Goal: Task Accomplishment & Management: Use online tool/utility

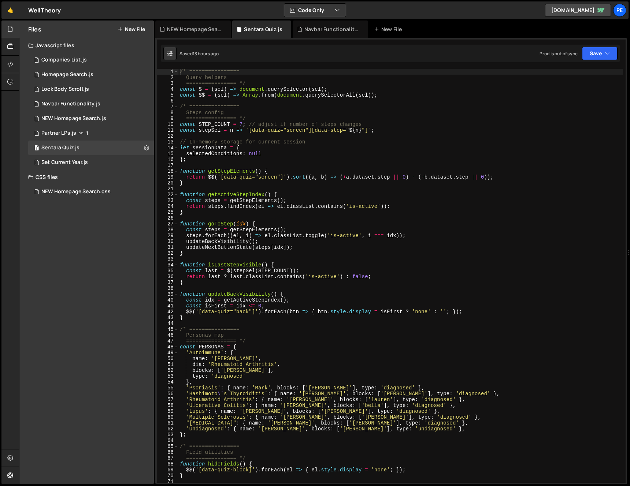
click at [240, 162] on div "/* ================ Query helpers ================ */ const $ = ( sel ) => docu…" at bounding box center [400, 282] width 444 height 426
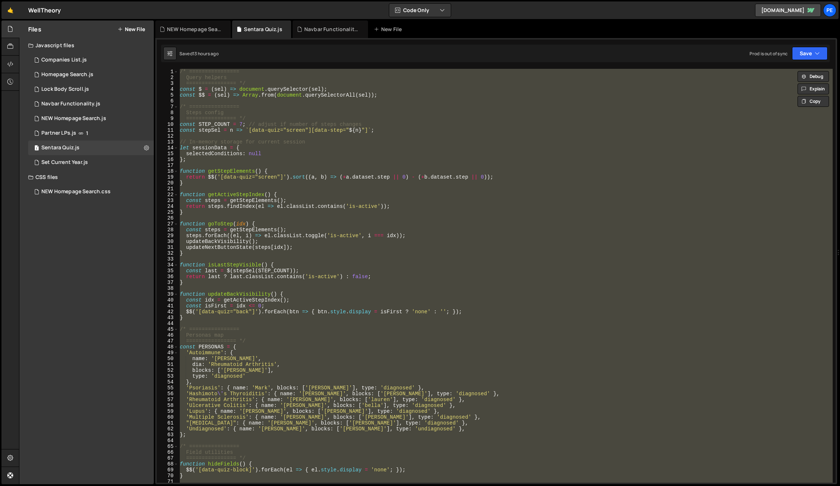
type textarea "return $$('[data-quiz="screen"]').sort((a, b) => (+a.dataset.step || 0) - (+b.d…"
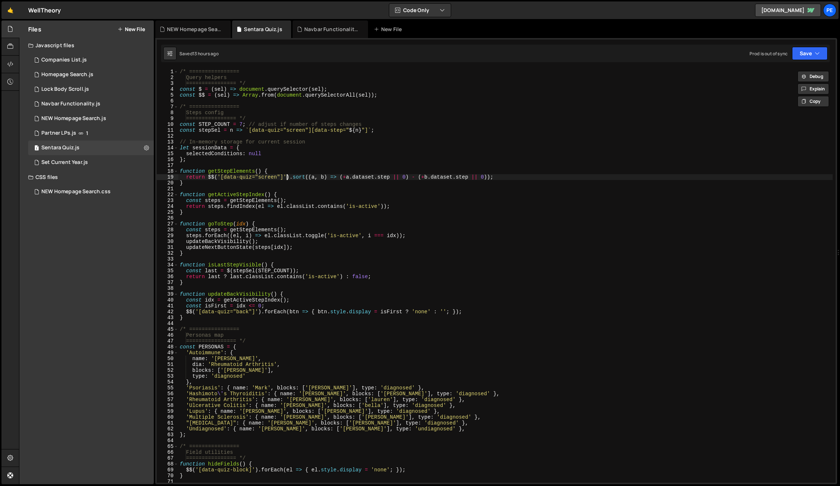
click at [286, 179] on div "/* ================ Query helpers ================ */ const $ = ( sel ) => docu…" at bounding box center [505, 282] width 655 height 426
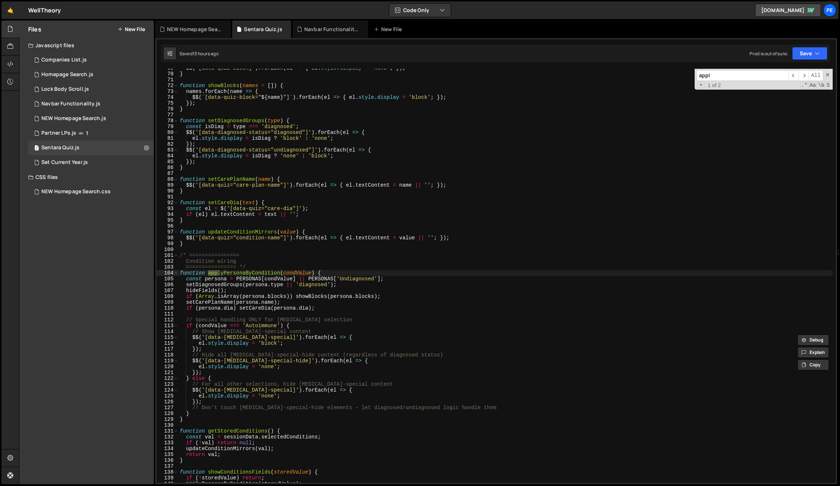
scroll to position [403, 0]
type input "applyper"
drag, startPoint x: 253, startPoint y: 343, endPoint x: 233, endPoint y: 404, distance: 65.1
click at [253, 345] on div "$$ ( '[data-quiz-block]' ) . forEach ( el => { el . style . display = 'none' ; …" at bounding box center [505, 278] width 655 height 426
click at [221, 386] on div "$$ ( '[data-quiz-block]' ) . forEach ( el => { el . style . display = 'none' ; …" at bounding box center [505, 278] width 655 height 426
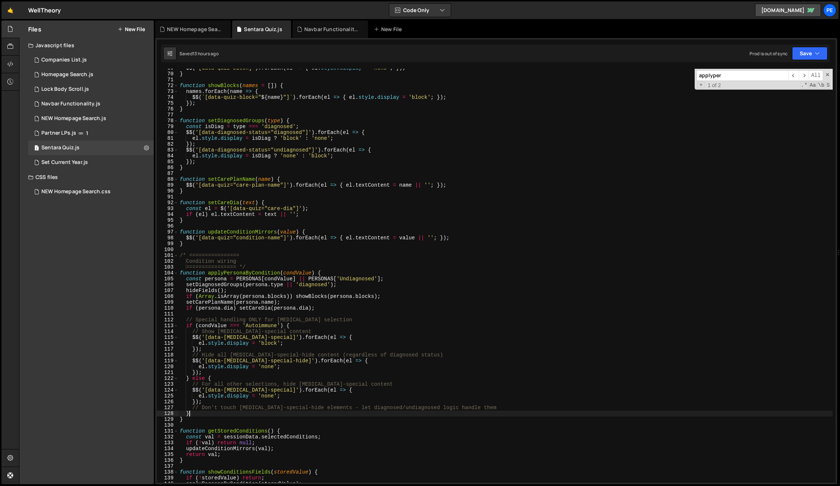
type textarea "}"
paste textarea "}"
type textarea "}"
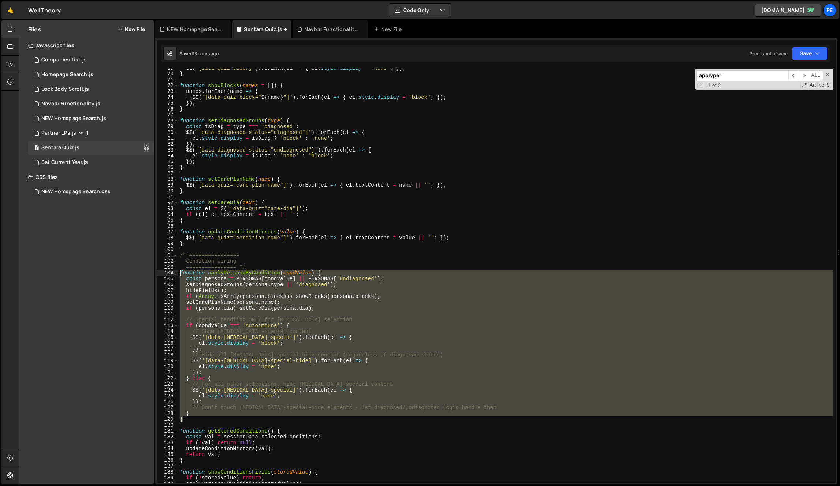
drag, startPoint x: 194, startPoint y: 406, endPoint x: 160, endPoint y: 274, distance: 136.6
click at [160, 274] on div "} 69 70 71 72 73 74 75 76 77 78 79 80 81 82 83 84 85 86 87 88 89 90 91 92 93 94…" at bounding box center [496, 276] width 679 height 414
paste textarea "}"
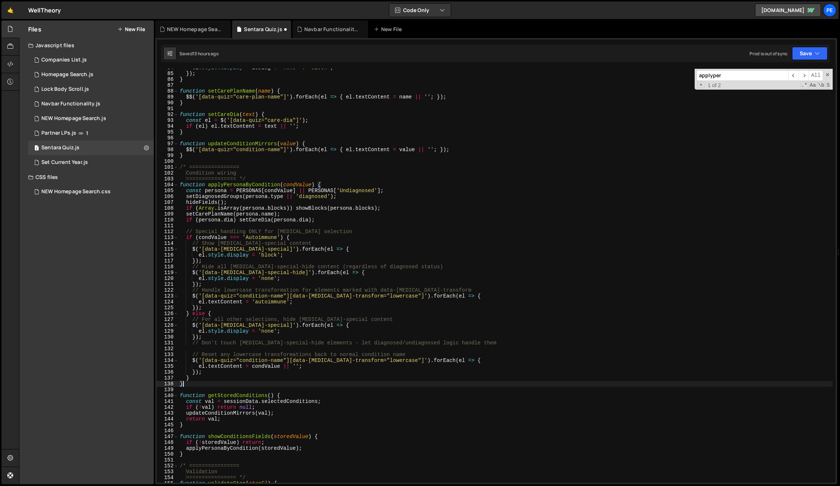
scroll to position [490, 0]
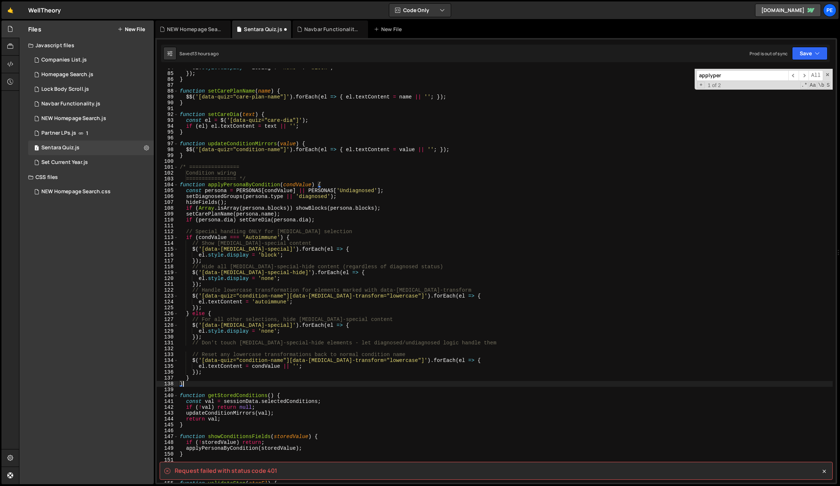
type textarea "updateNextButtonState(getStepElements()[getActiveStepIndex()]);"
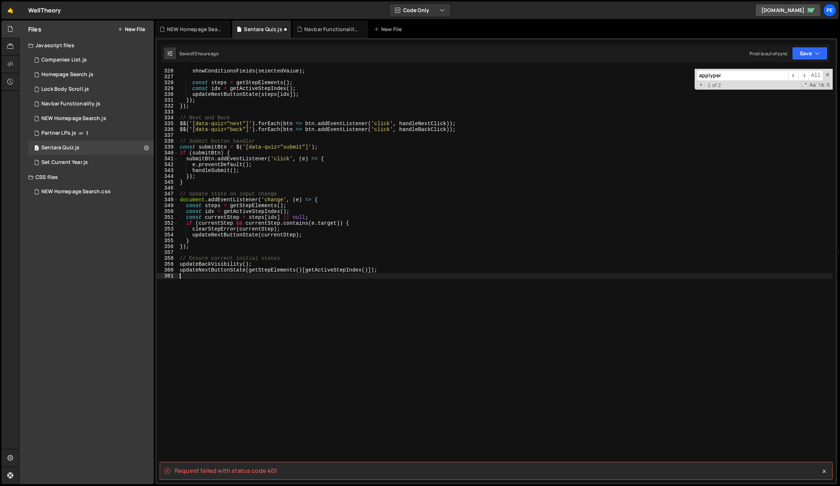
click at [254, 299] on div "showConditionsFields ( selectedValue ) ; const steps = getStepElements ( ) ; co…" at bounding box center [505, 281] width 655 height 426
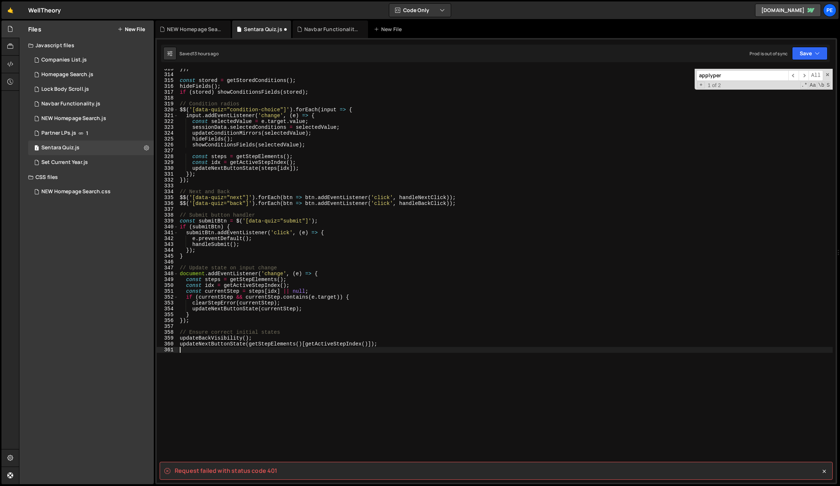
scroll to position [543, 0]
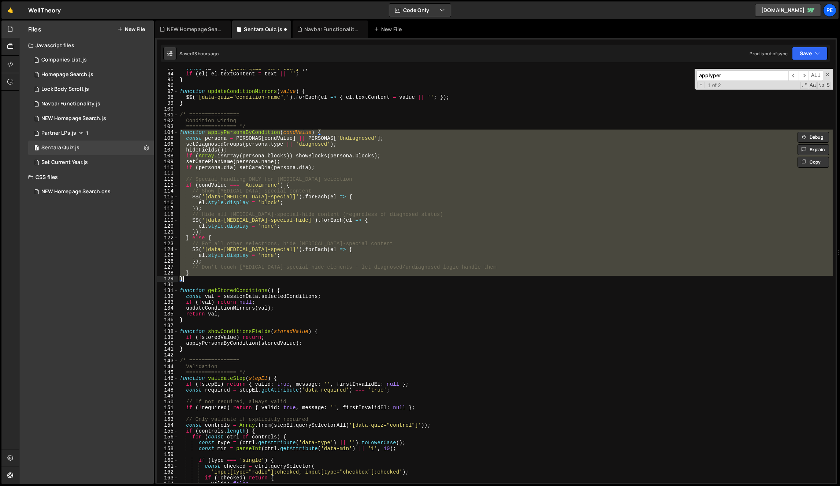
paste textarea
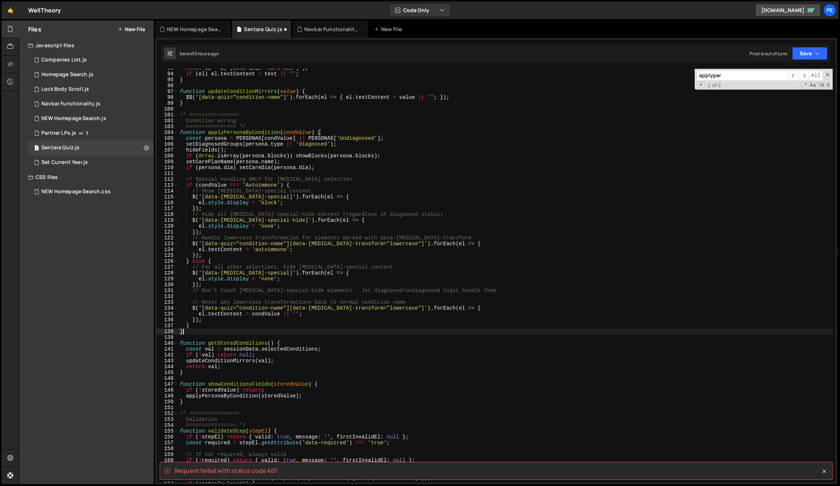
type textarea "updateNextButtonState(getStepElements()[getActiveStepIndex()]);"
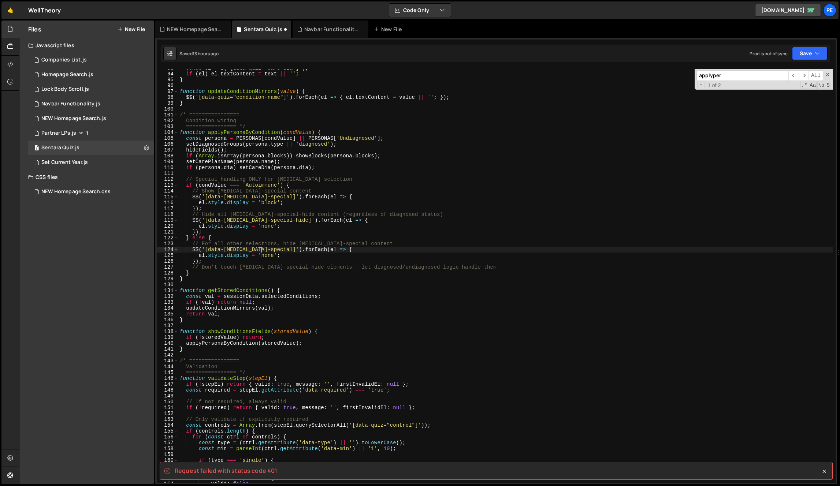
click at [260, 252] on div "const el = $ ( '[data-quiz="care-dia"]' ) ; if ( el ) el . textContent = text |…" at bounding box center [505, 278] width 655 height 426
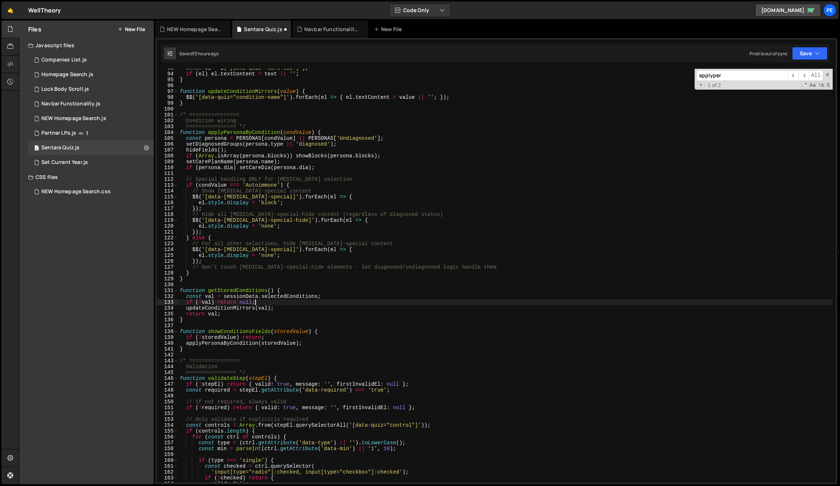
click at [262, 301] on div "const el = $ ( '[data-quiz="care-dia"]' ) ; if ( el ) el . textContent = text |…" at bounding box center [505, 278] width 655 height 426
click at [262, 319] on div "const el = $ ( '[data-quiz="care-dia"]' ) ; if ( el ) el . textContent = text |…" at bounding box center [505, 278] width 655 height 426
type textarea "}"
click at [268, 285] on div "const el = $ ( '[data-quiz="care-dia"]' ) ; if ( el ) el . textContent = text |…" at bounding box center [505, 278] width 655 height 426
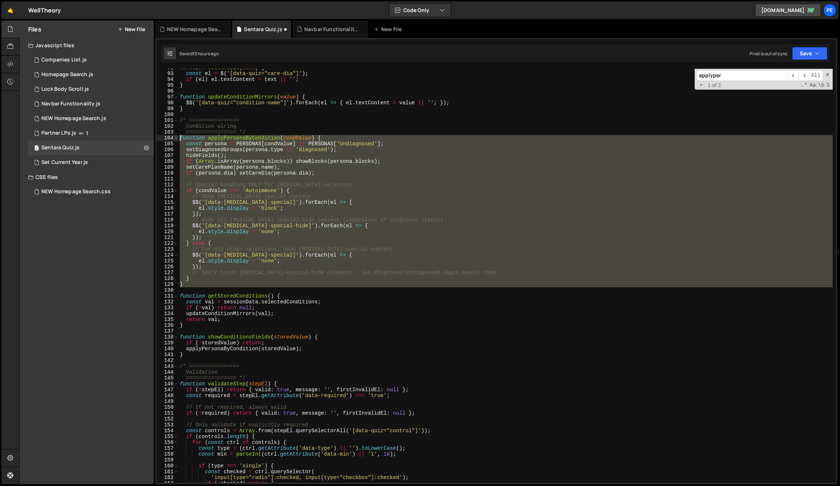
drag, startPoint x: 192, startPoint y: 290, endPoint x: 175, endPoint y: 138, distance: 153.3
click at [175, 138] on div "92 93 94 95 96 97 98 99 100 101 102 103 104 105 106 107 108 109 110 111 112 113…" at bounding box center [496, 276] width 679 height 414
click at [280, 232] on div "function setCareDia ( text ) { const el = $ ( '[data-quiz="care-dia"]' ) ; if (…" at bounding box center [505, 276] width 655 height 414
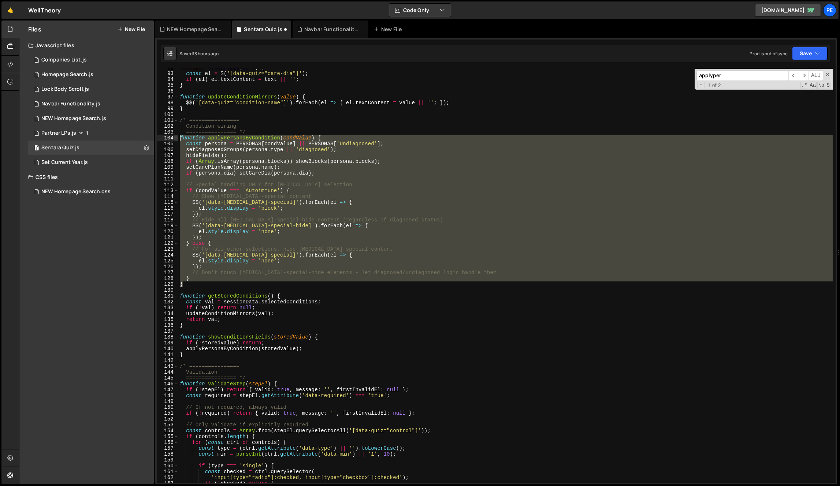
drag, startPoint x: 191, startPoint y: 284, endPoint x: 174, endPoint y: 137, distance: 148.2
click at [174, 137] on div "el.style.display = 'none'; 92 93 94 95 96 97 98 99 100 101 102 103 104 105 106 …" at bounding box center [496, 276] width 679 height 414
click at [228, 243] on div "function setCareDia ( text ) { const el = $ ( '[data-quiz="care-dia"]' ) ; if (…" at bounding box center [505, 276] width 655 height 414
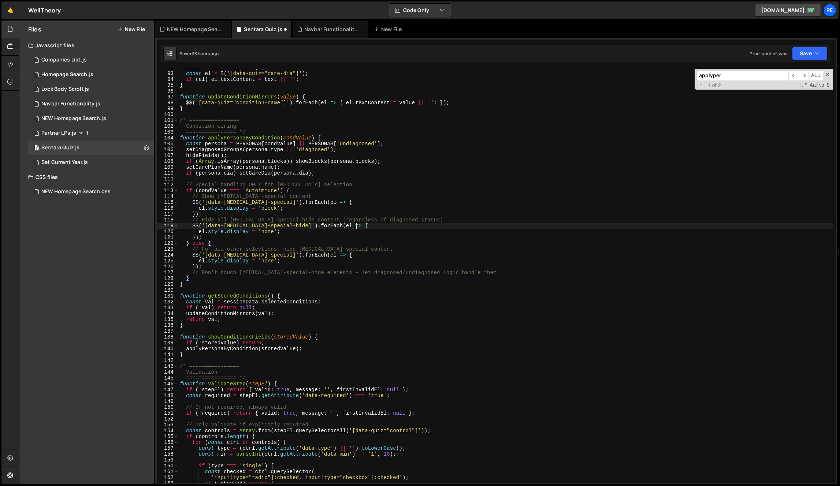
click at [409, 227] on div "function setCareDia ( text ) { const el = $ ( '[data-quiz="care-dia"]' ) ; if (…" at bounding box center [505, 278] width 655 height 426
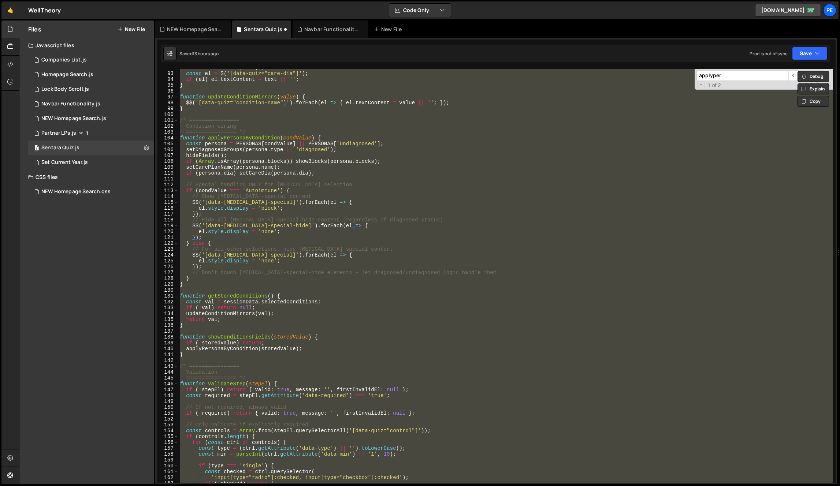
paste textarea
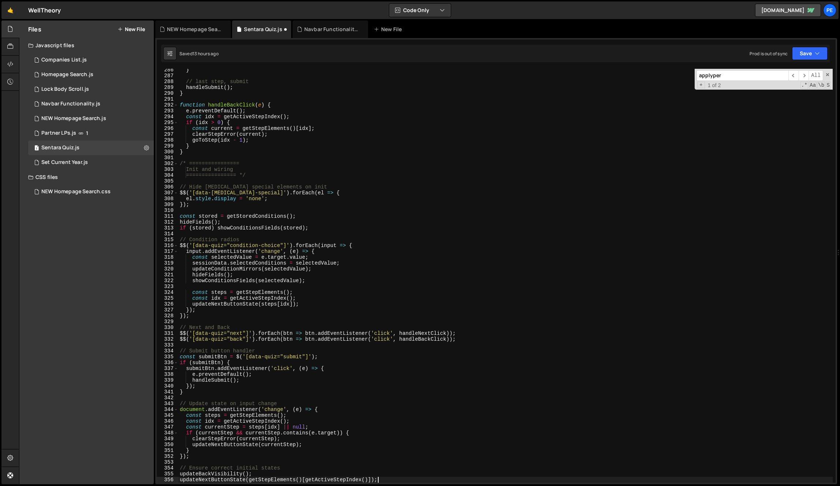
scroll to position [1672, 0]
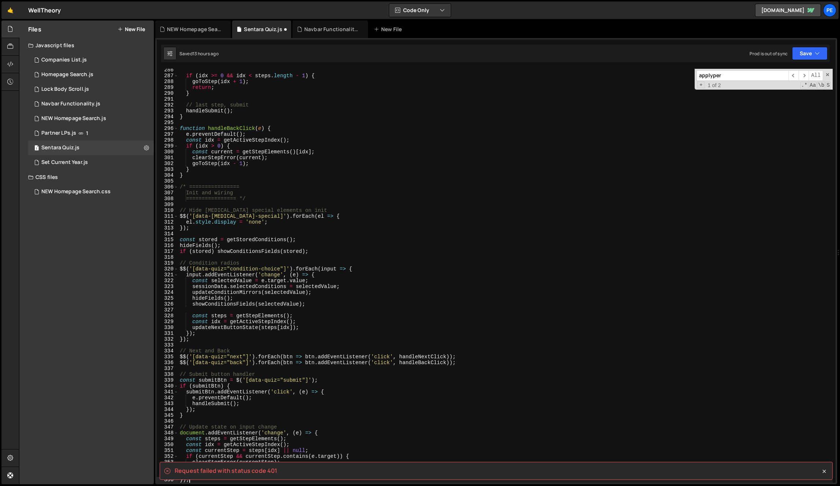
click at [396, 223] on div "if ( idx >= 0 && idx < steps . length - 1 ) { goToStep ( idx + 1 ) ; return ; }…" at bounding box center [505, 280] width 655 height 426
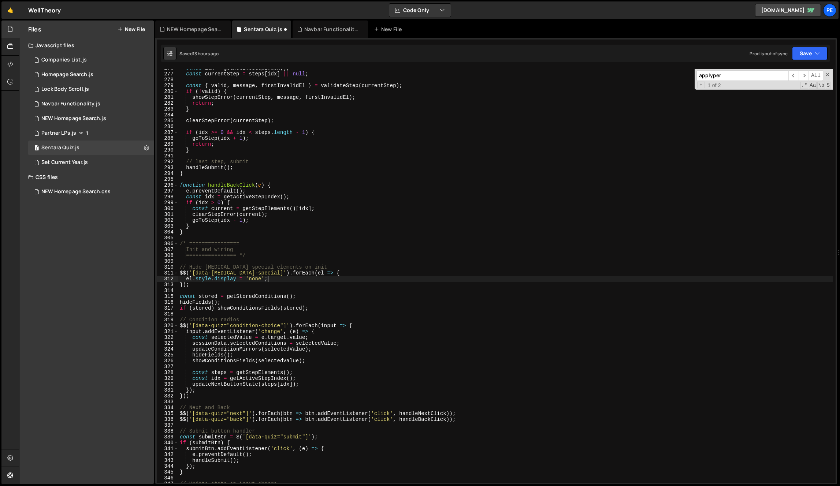
scroll to position [1616, 0]
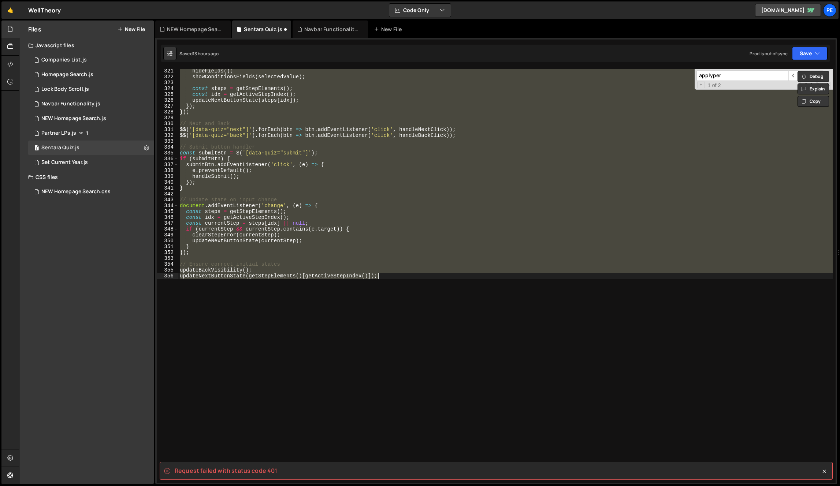
type textarea "updateNextButtonState(getStepElements()[getActiveStepIndex()]);"
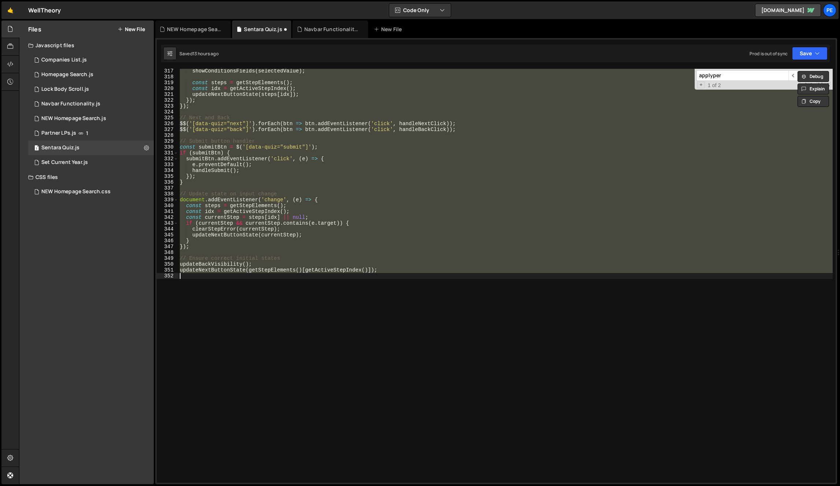
click at [330, 252] on div "showConditionsFields ( selectedValue ) ; const steps = getStepElements ( ) ; co…" at bounding box center [505, 276] width 655 height 414
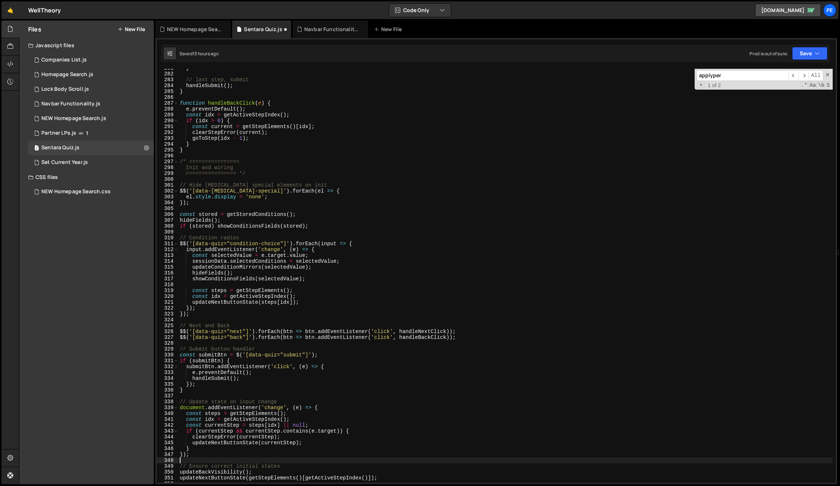
scroll to position [1583, 0]
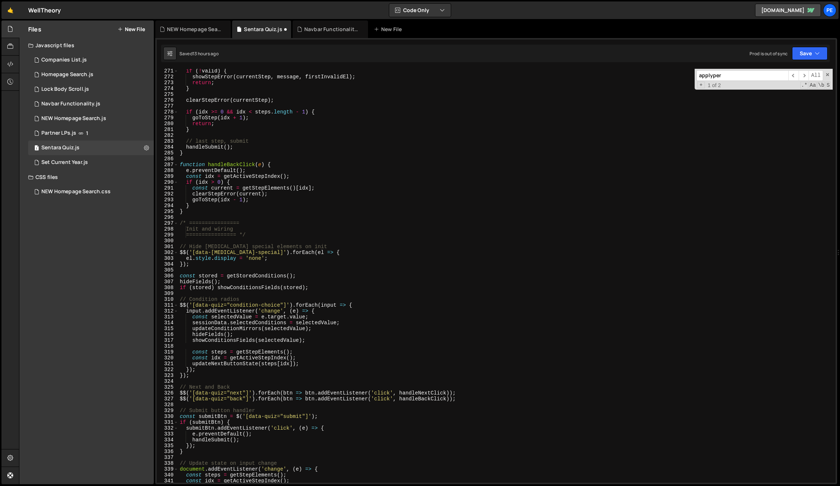
click at [312, 204] on div "if ( ! valid ) { showStepError ( currentStep , message , firstInvalidEl ) ; ret…" at bounding box center [505, 281] width 655 height 426
type textarea "updateNextButtonState(getStepElements()[getActiveStepIndex()]);"
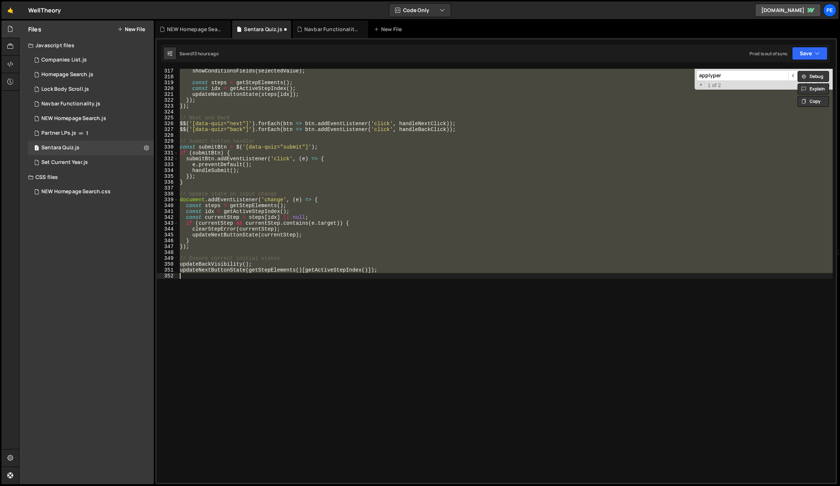
scroll to position [1853, 0]
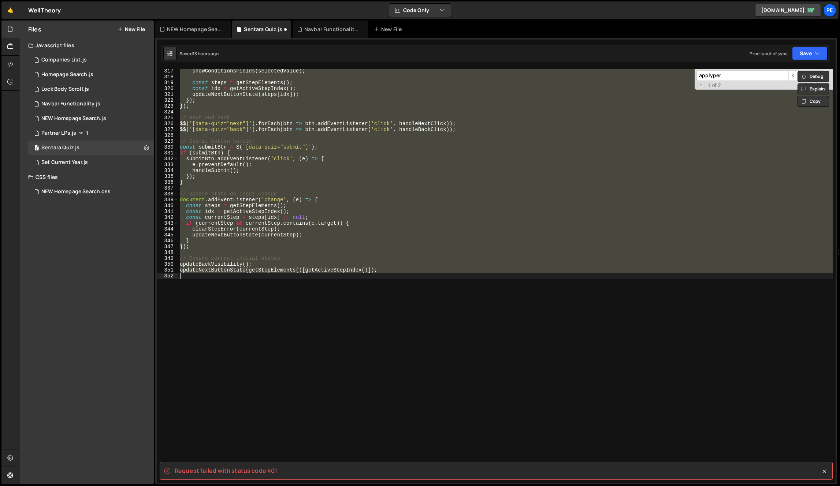
type textarea "}"
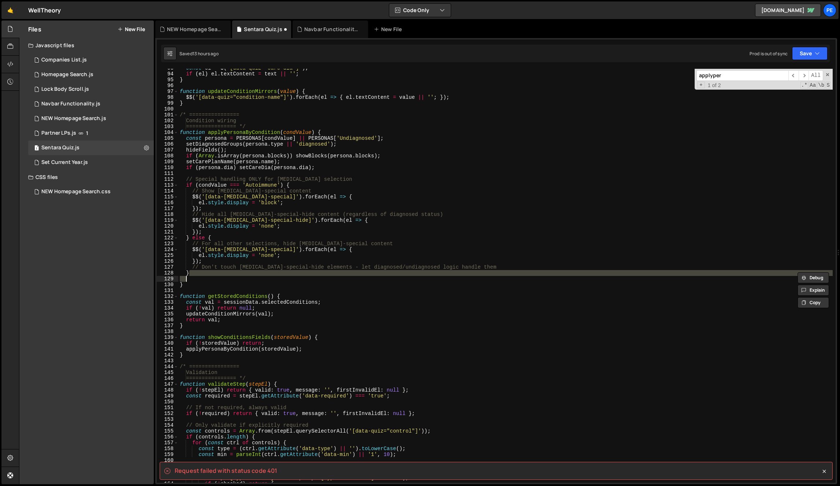
scroll to position [543, 0]
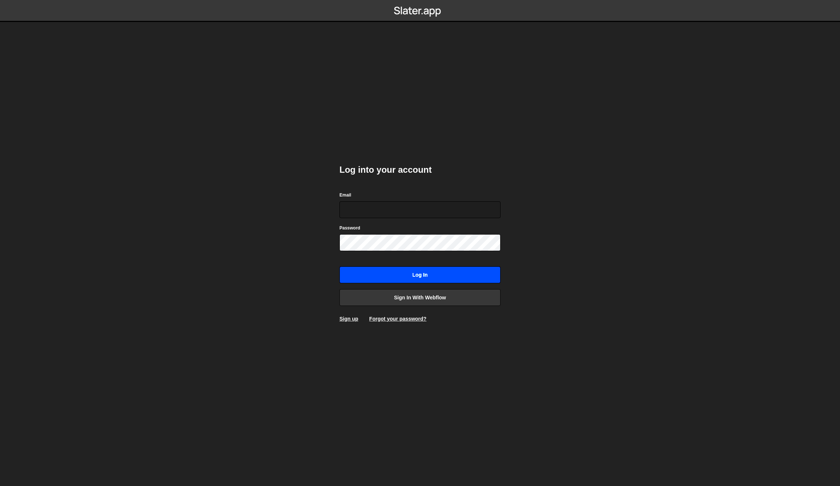
type input "[EMAIL_ADDRESS][DOMAIN_NAME]"
click at [399, 268] on input "Log in" at bounding box center [420, 275] width 161 height 17
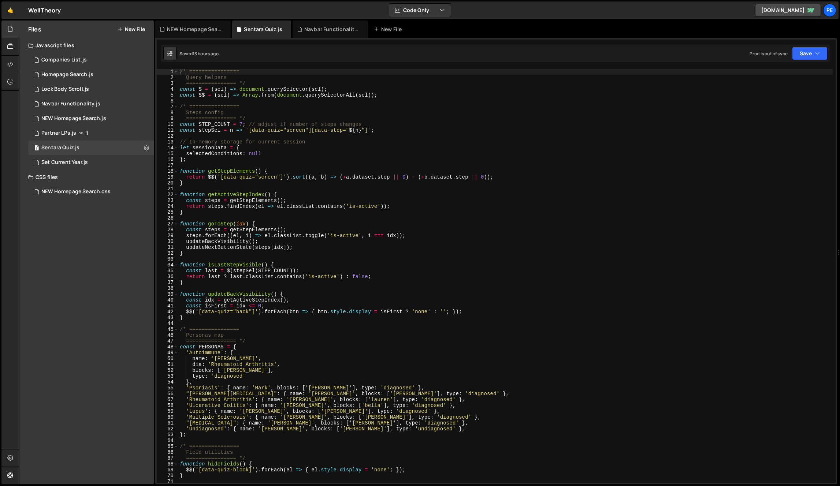
click at [279, 219] on div "/* ================ Query helpers ================ */ const $ = ( sel ) => docu…" at bounding box center [505, 282] width 655 height 426
type textarea "const idx = getActiveStepIndex();"
click at [318, 302] on div "/* ================ Query helpers ================ */ const $ = ( sel ) => docu…" at bounding box center [505, 282] width 655 height 426
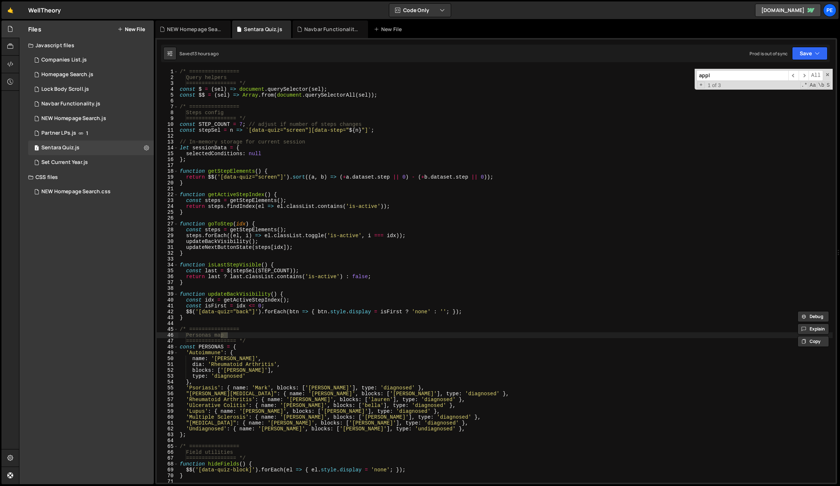
scroll to position [403, 0]
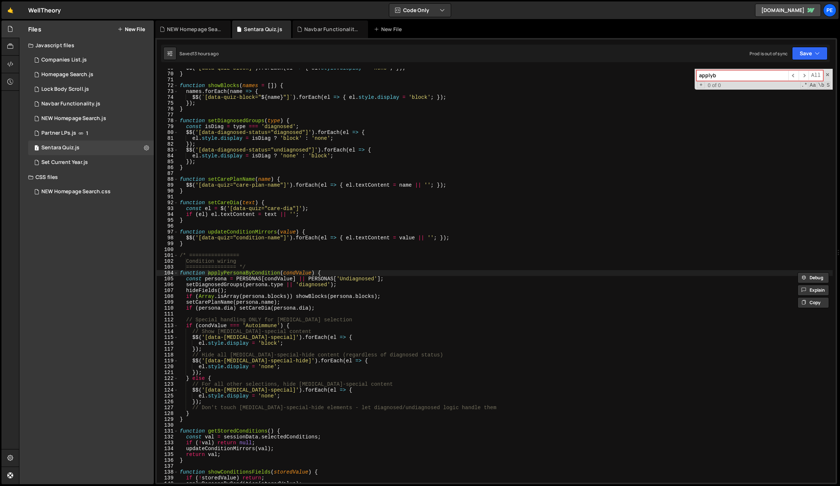
type input "applyb"
click at [242, 377] on div "$$ ( '[data-quiz-block]' ) . forEach ( el => { el . style . display = 'none' ; …" at bounding box center [505, 278] width 655 height 426
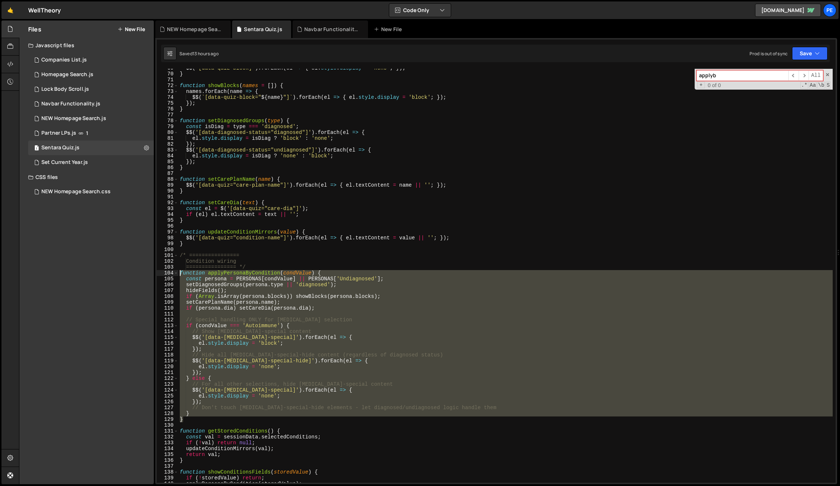
drag, startPoint x: 200, startPoint y: 419, endPoint x: 169, endPoint y: 274, distance: 148.4
click at [169, 274] on div "} else { 69 70 71 72 73 74 75 76 77 78 79 80 81 82 83 84 85 86 87 88 89 90 91 9…" at bounding box center [496, 276] width 679 height 414
paste textarea "}"
type textarea "}"
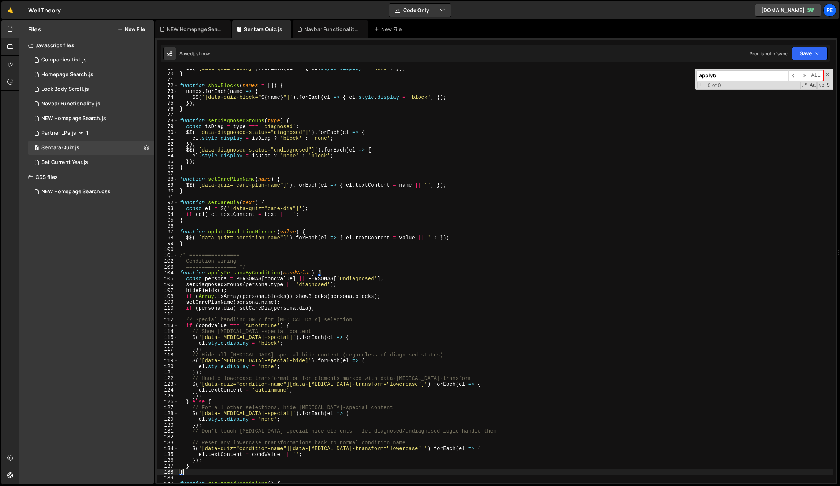
scroll to position [458, 0]
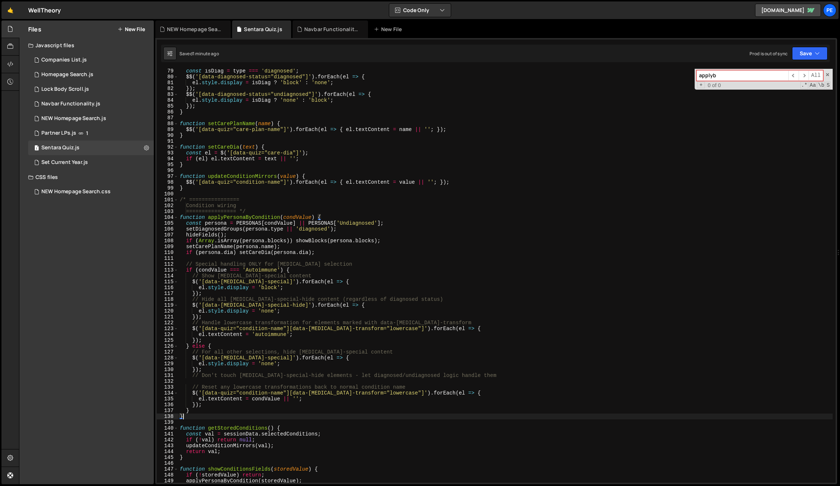
click at [400, 196] on div "const isDiag = type === 'diagnosed' ; $$ ( '[data-diagnosed-status="diagnosed"]…" at bounding box center [505, 281] width 655 height 426
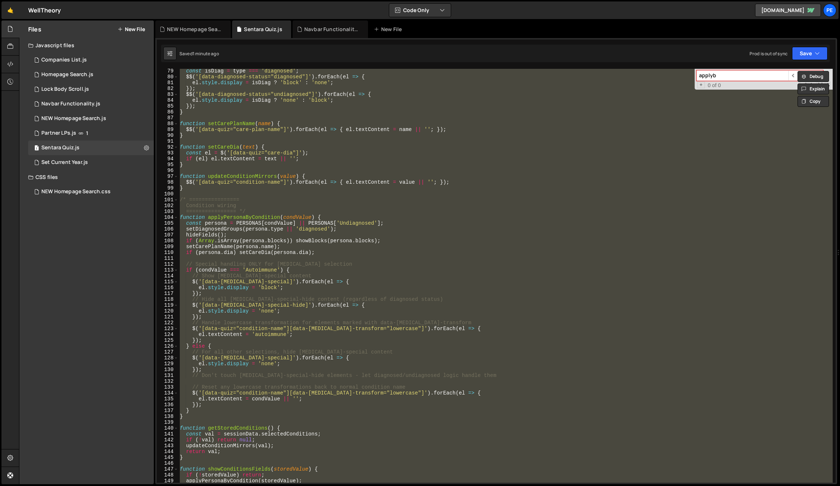
click at [298, 216] on div "const isDiag = type === 'diagnosed' ; $$ ( '[data-diagnosed-status="diagnosed"]…" at bounding box center [505, 276] width 655 height 414
paste textarea
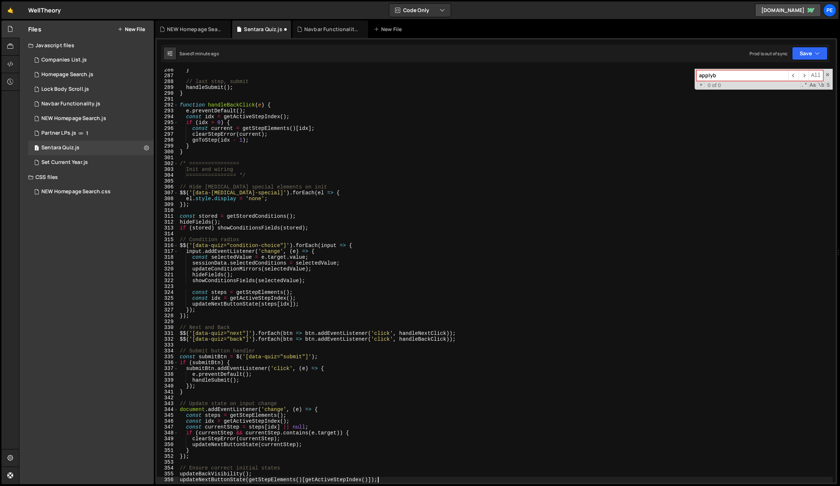
type textarea "});"
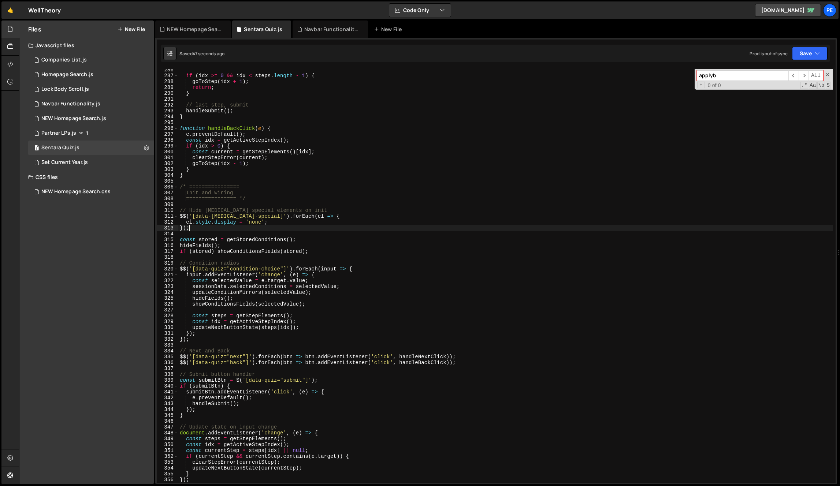
click at [326, 228] on div "if ( idx >= 0 && idx < steps . length - 1 ) { goToStep ( idx + 1 ) ; return ; }…" at bounding box center [505, 280] width 655 height 426
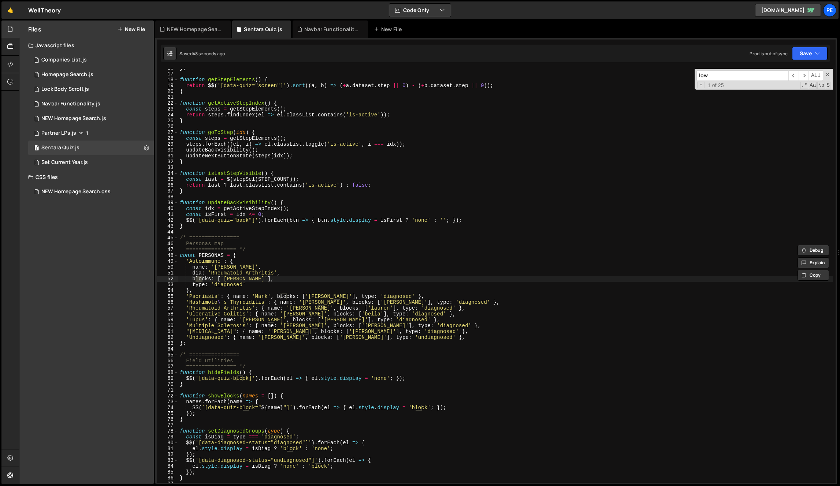
scroll to position [508, 0]
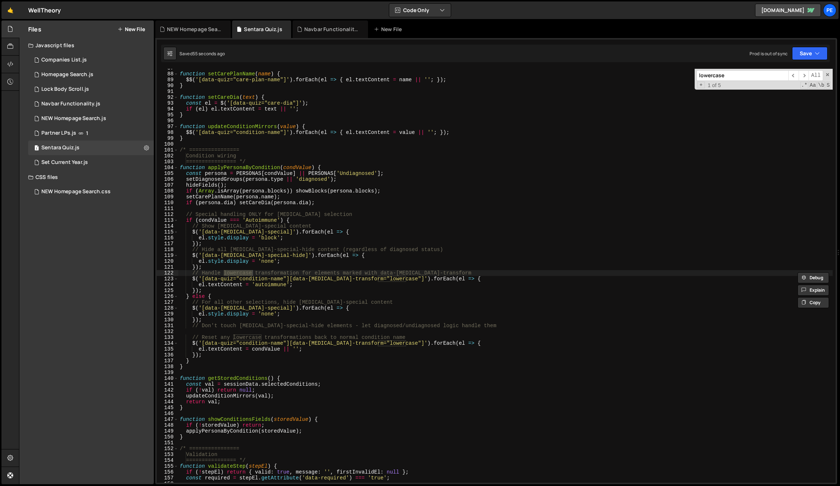
type input "lowercase"
click at [411, 281] on div "function setCarePlanName ( name ) { $$ ( '[data-quiz="care-plan-name"]' ) . for…" at bounding box center [505, 278] width 655 height 426
click at [322, 289] on div "function setCarePlanName ( name ) { $$ ( '[data-quiz="care-plan-name"]' ) . for…" at bounding box center [505, 278] width 655 height 426
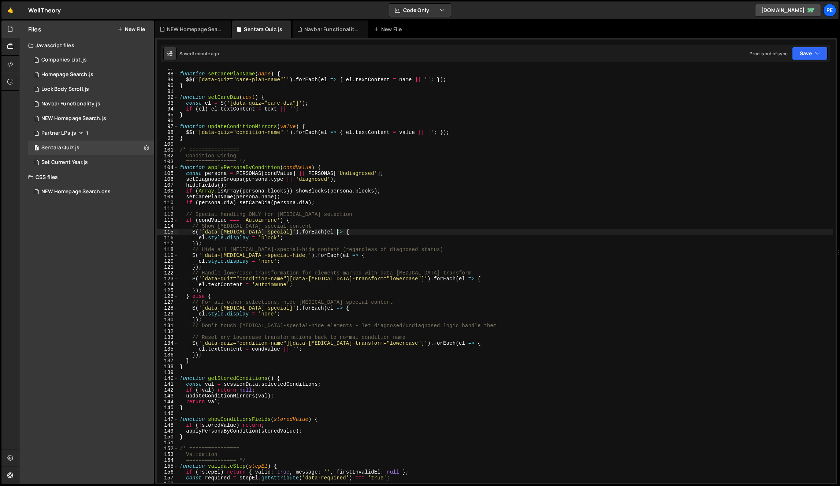
click at [382, 229] on div "function setCarePlanName ( name ) { $$ ( '[data-quiz="care-plan-name"]' ) . for…" at bounding box center [505, 278] width 655 height 426
drag, startPoint x: 317, startPoint y: 135, endPoint x: 324, endPoint y: 123, distance: 13.3
click at [317, 135] on div "function setCarePlanName ( name ) { $$ ( '[data-quiz="care-plan-name"]' ) . for…" at bounding box center [505, 278] width 655 height 426
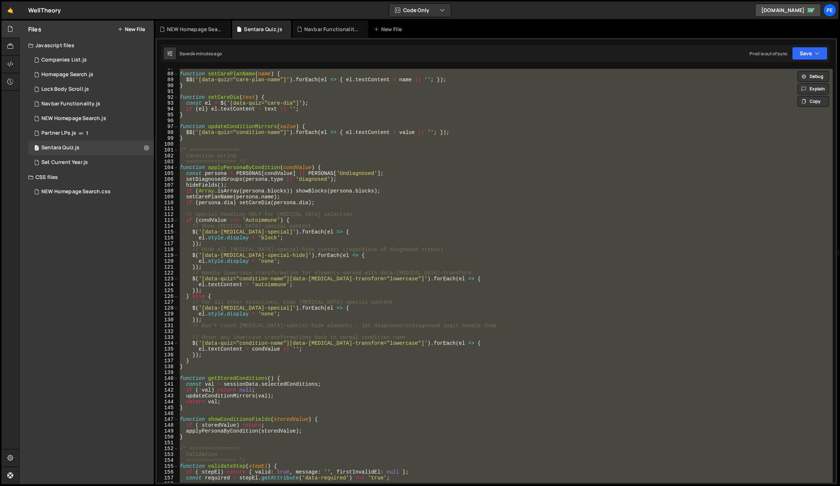
click at [264, 158] on div "function setCarePlanName ( name ) { $$ ( '[data-quiz="care-plan-name"]' ) . for…" at bounding box center [505, 276] width 655 height 414
type textarea "Condition wiring"
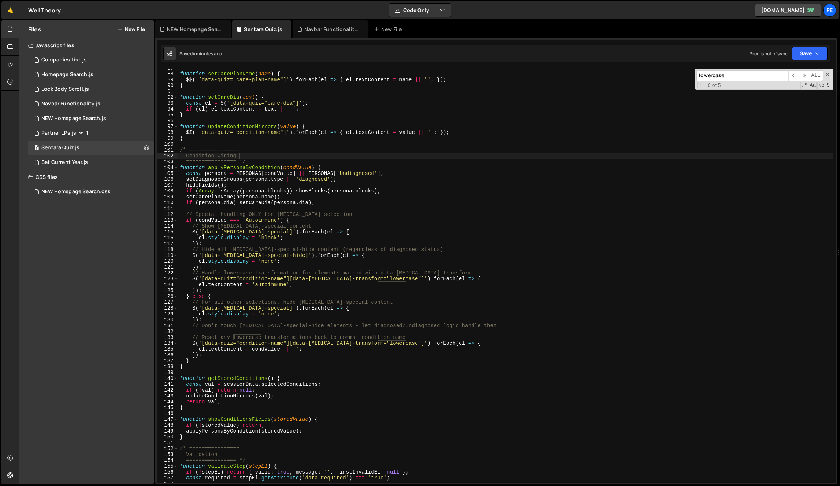
paste input "applyPersonaByCondition"
type input "applyPersonaByCondition"
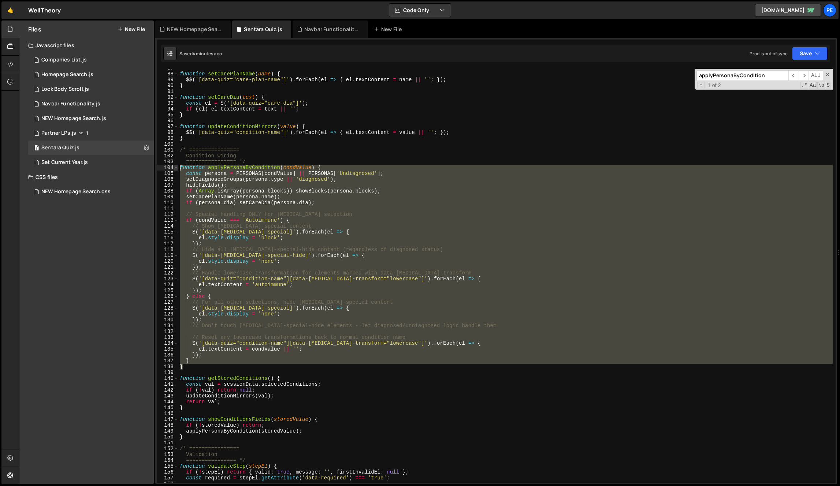
drag, startPoint x: 196, startPoint y: 367, endPoint x: 176, endPoint y: 166, distance: 201.8
click at [176, 166] on div "} 87 88 89 90 91 92 93 94 95 96 97 98 99 100 101 102 103 104 105 106 107 108 10…" at bounding box center [496, 276] width 679 height 414
type textarea "function applyPersonaByCondition(condValue) { const persona = PERSONAS[condValu…"
paste textarea
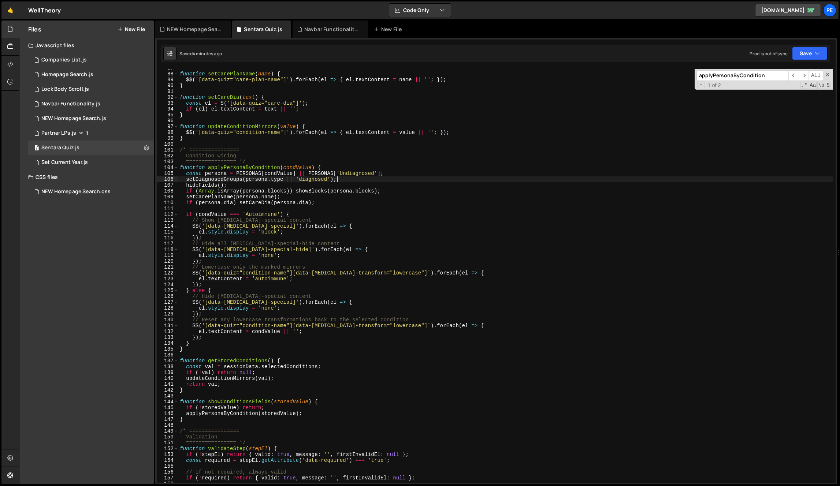
click at [471, 181] on div "function setCarePlanName ( name ) { $$ ( '[data-quiz="care-plan-name"]' ) . for…" at bounding box center [505, 278] width 655 height 426
type textarea "setDiagnosedGroups(persona.type || 'diagnosed');"
